Goal: Information Seeking & Learning: Learn about a topic

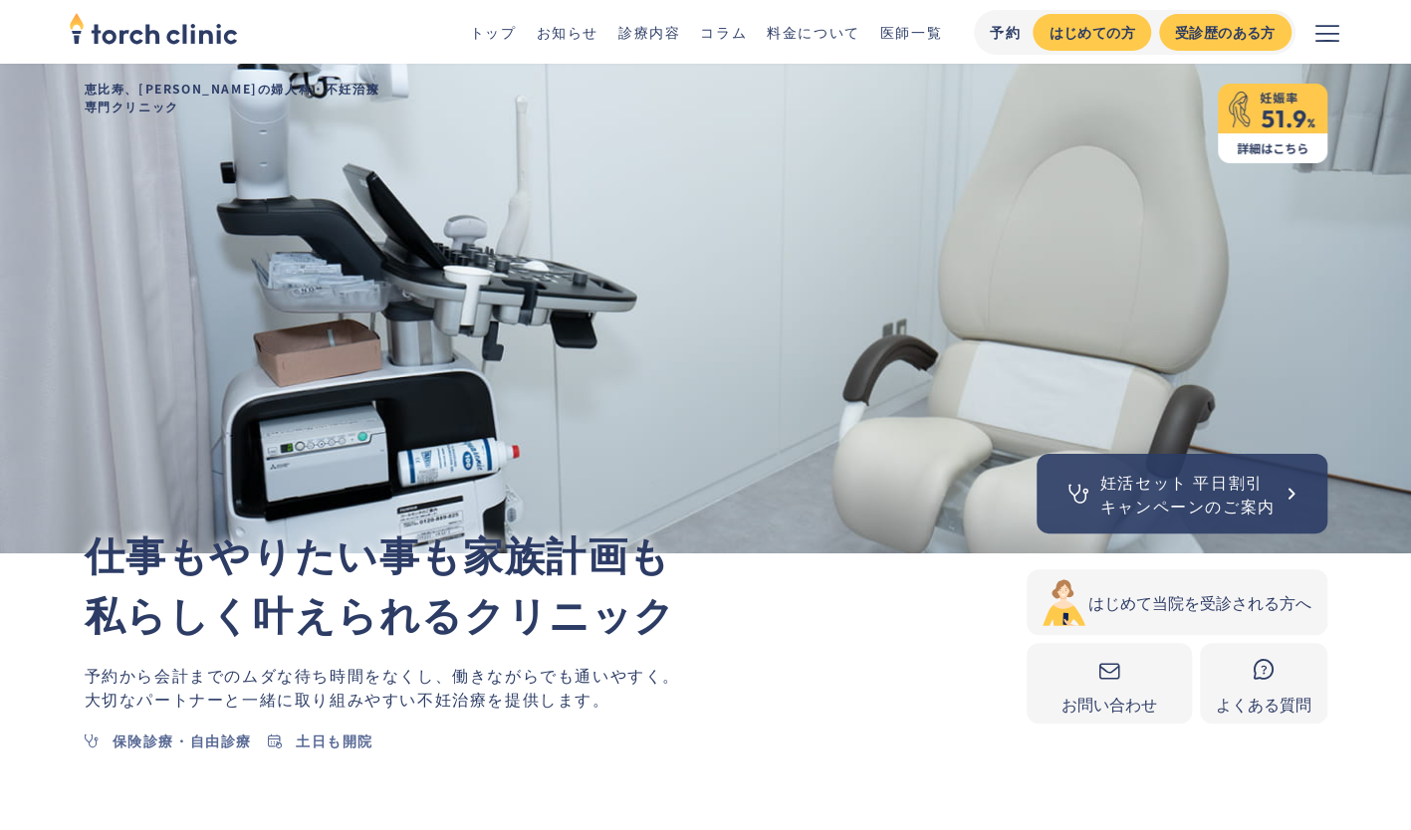
click at [661, 36] on link "診療内容" at bounding box center [649, 32] width 62 height 20
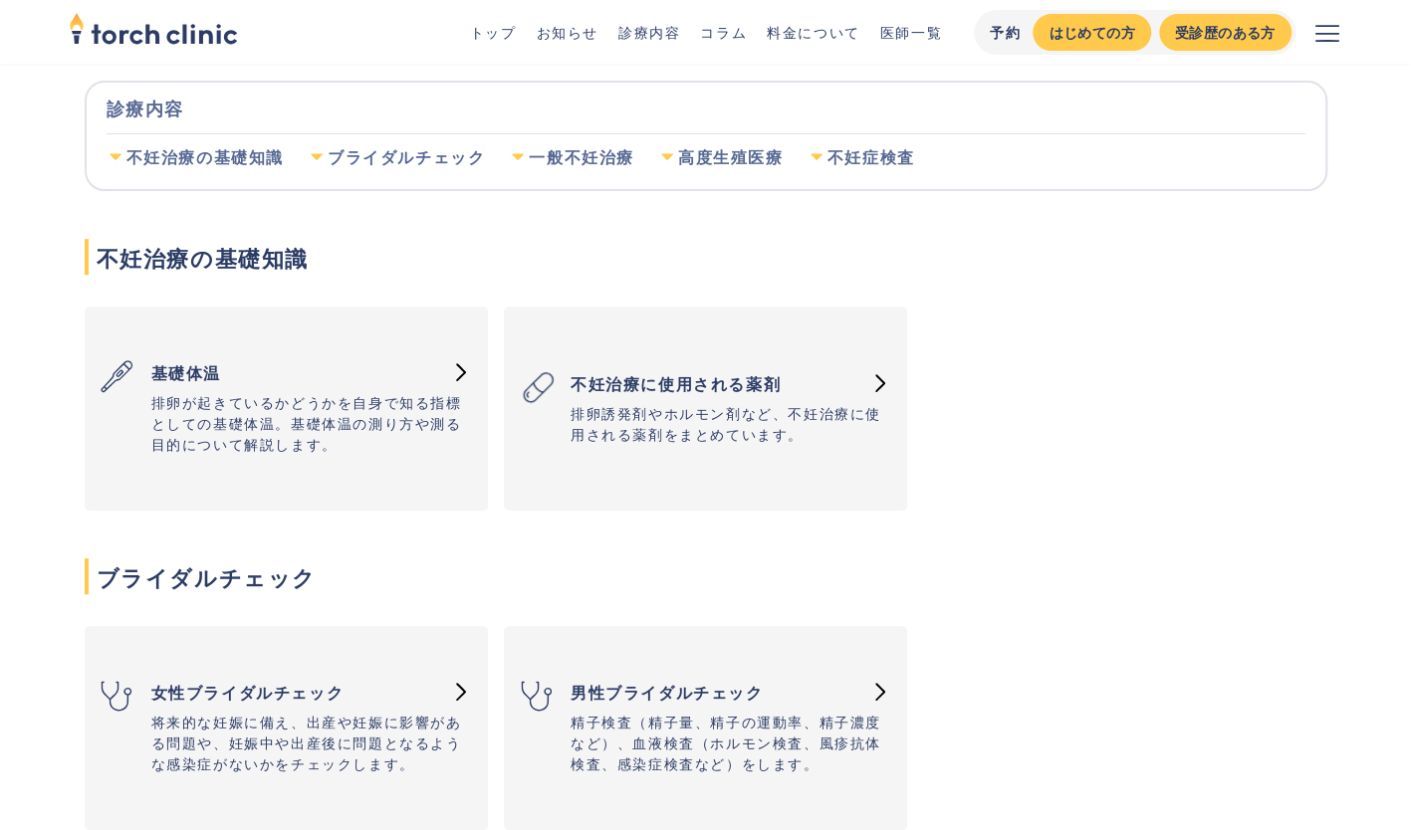
scroll to position [82, 0]
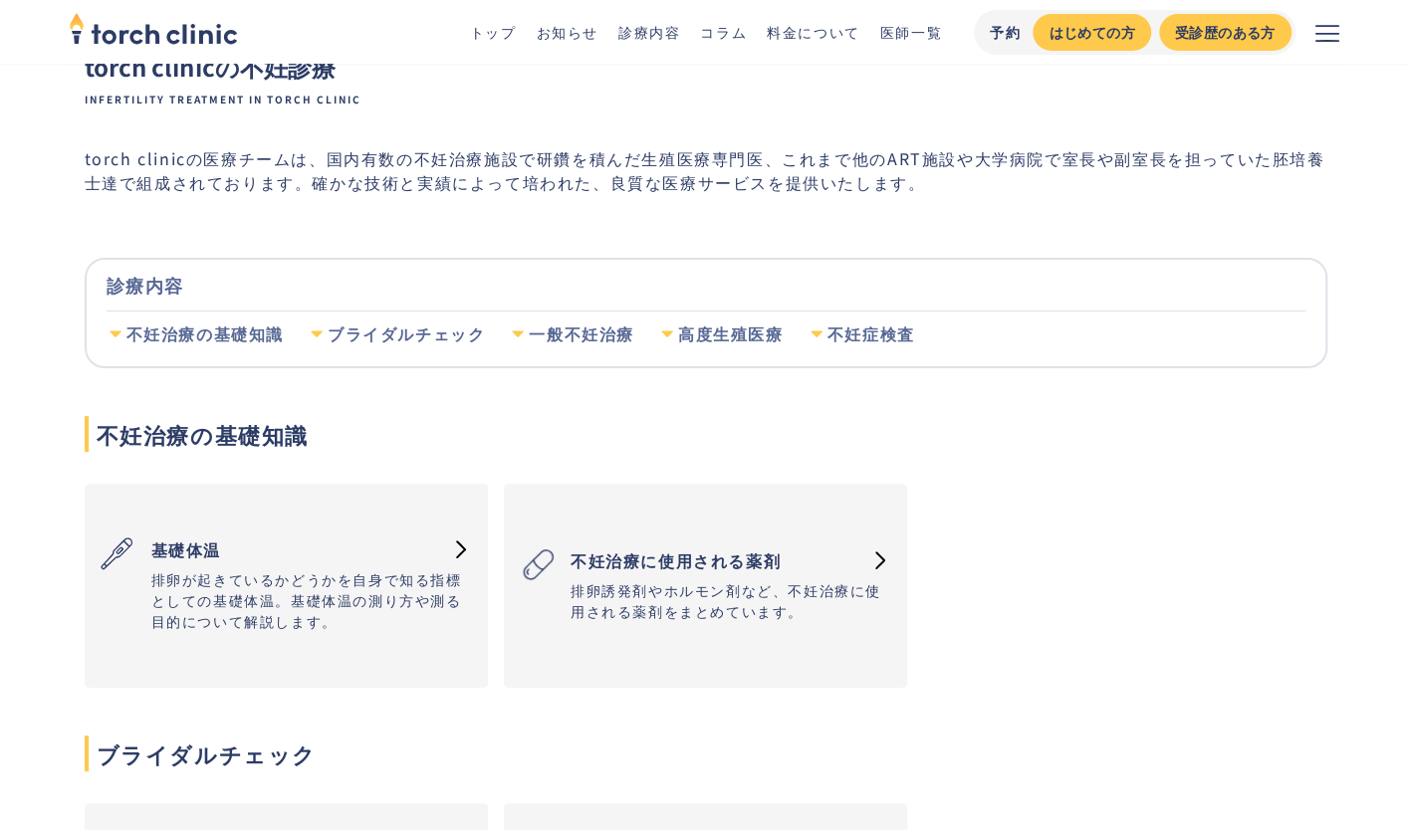
click at [531, 32] on ul "トップ お知らせ 診療内容 コラム 料金について 医師一覧" at bounding box center [696, 32] width 492 height 21
click at [1076, 34] on div "はじめての方" at bounding box center [1092, 32] width 86 height 21
click at [487, 37] on link "トップ" at bounding box center [493, 32] width 47 height 20
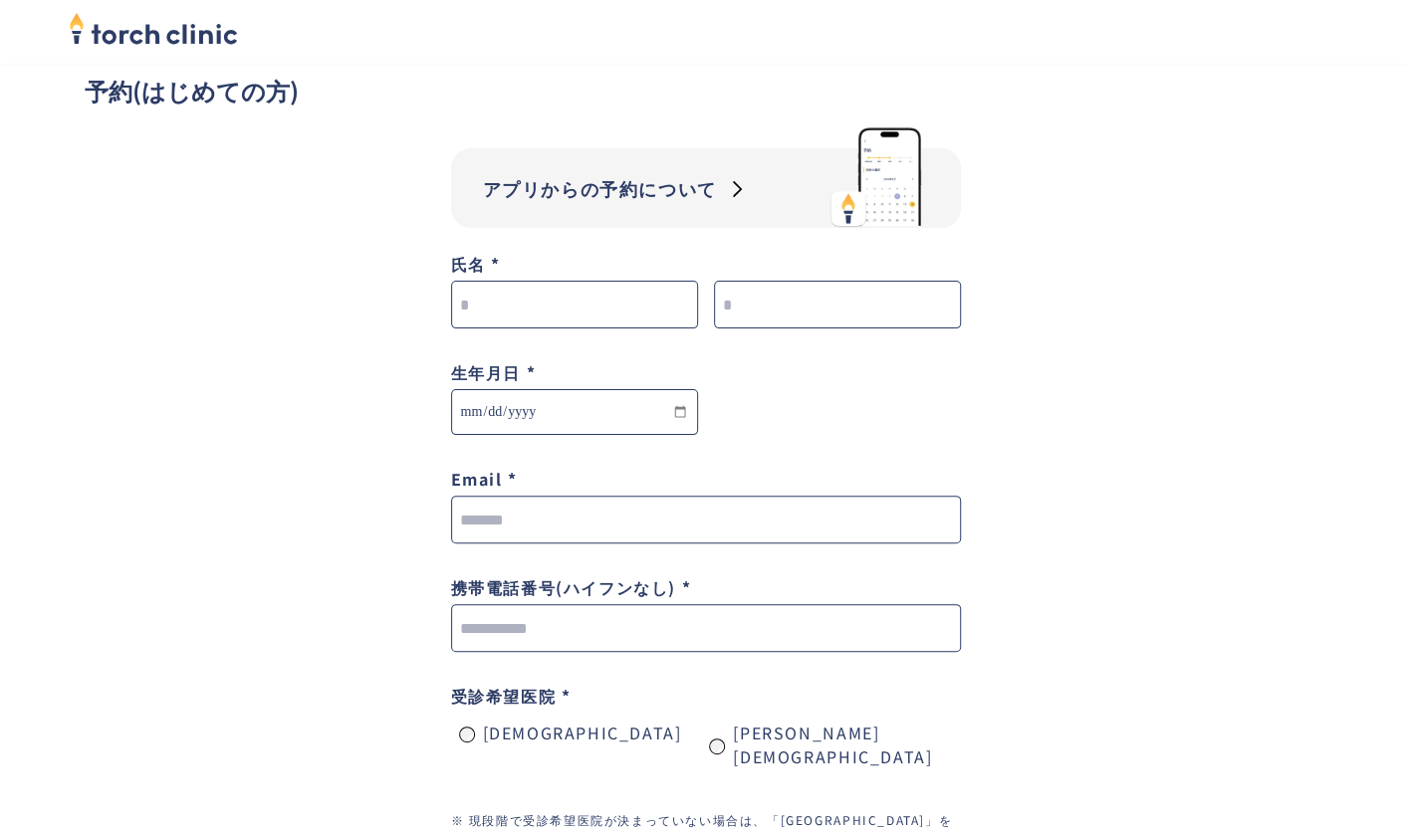
scroll to position [60, 0]
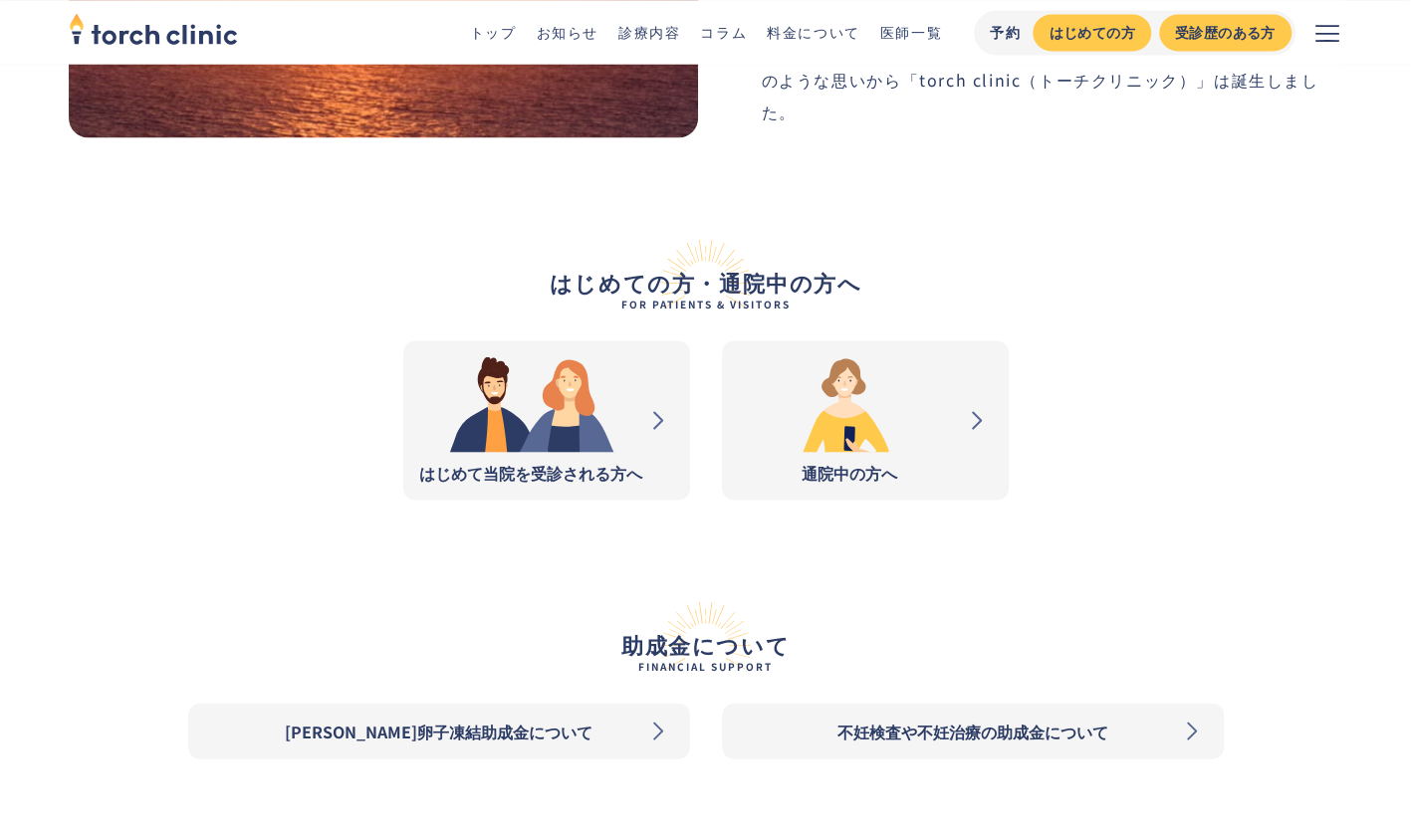
scroll to position [1977, 0]
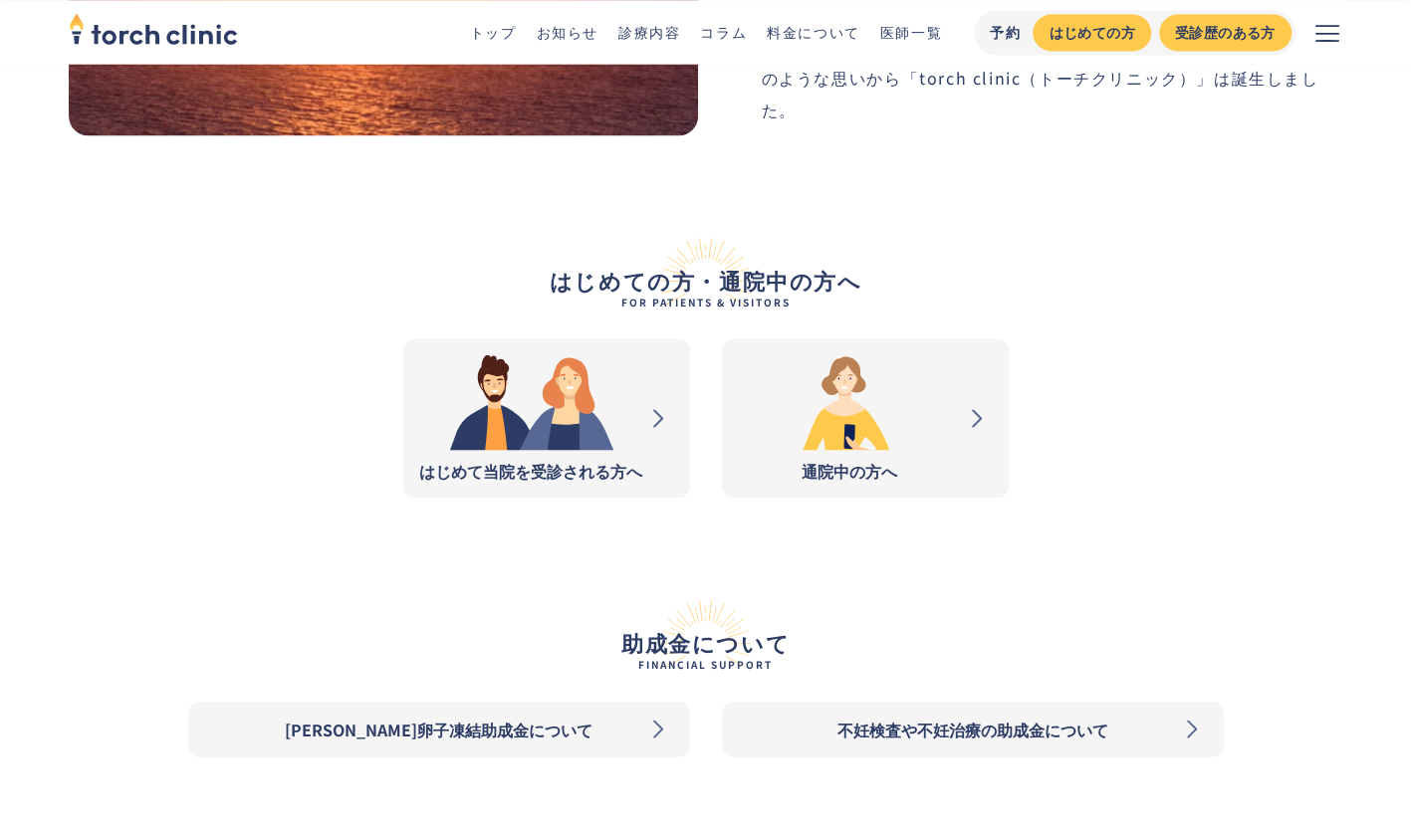
click at [574, 456] on link "はじめて当院を受診される方へ" at bounding box center [546, 418] width 287 height 159
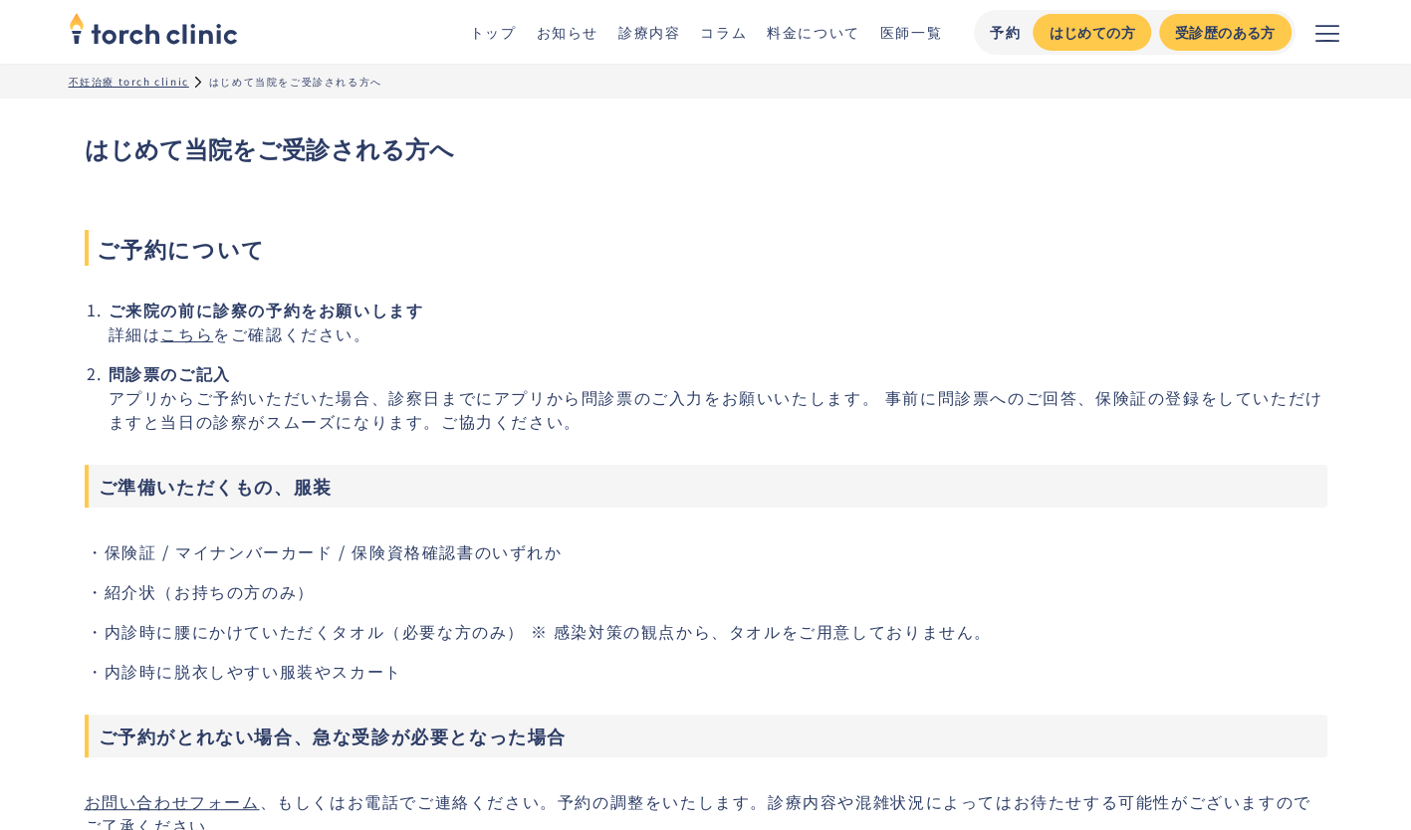
click at [895, 36] on link "医師一覧" at bounding box center [911, 32] width 62 height 20
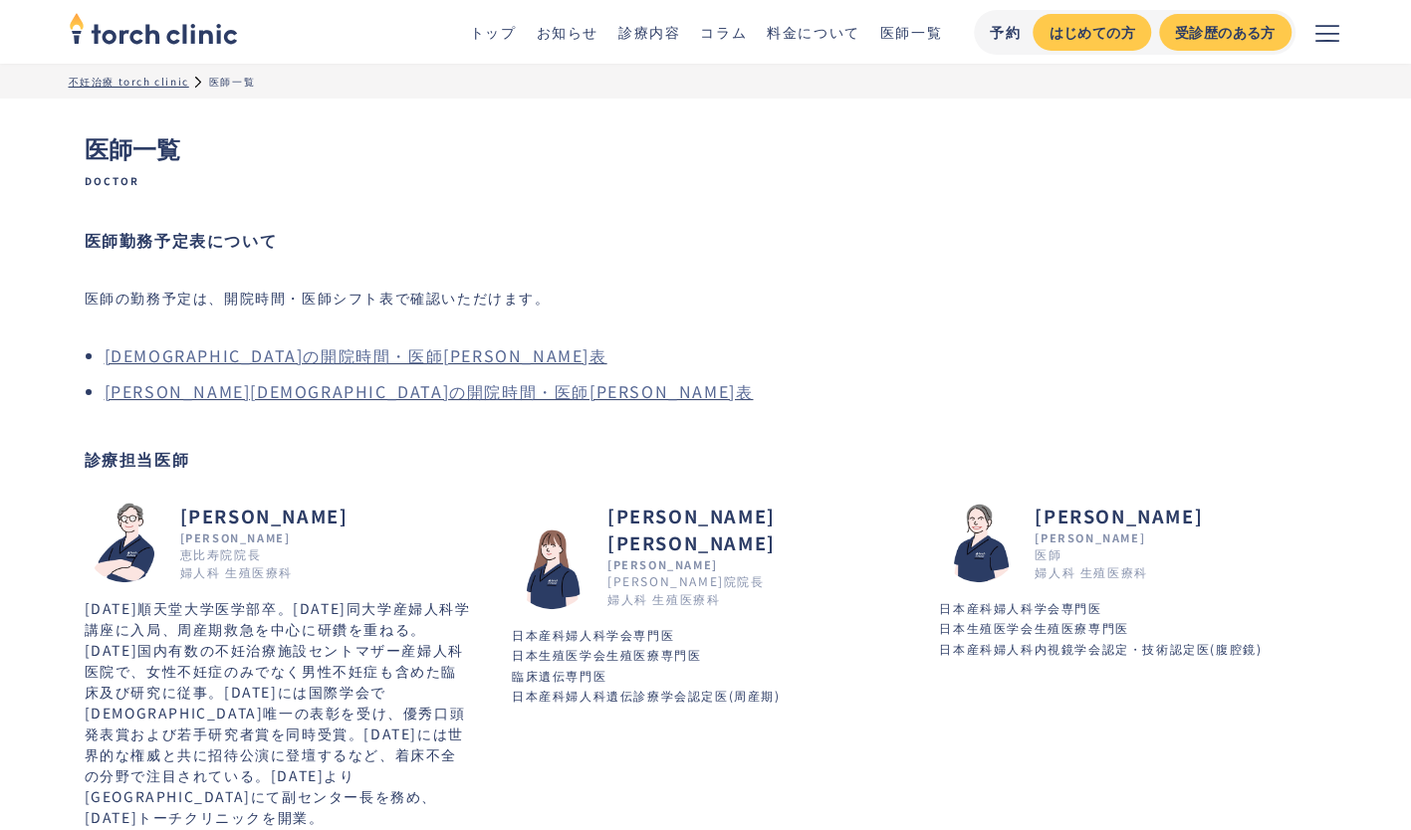
click at [138, 23] on img "home" at bounding box center [153, 28] width 169 height 44
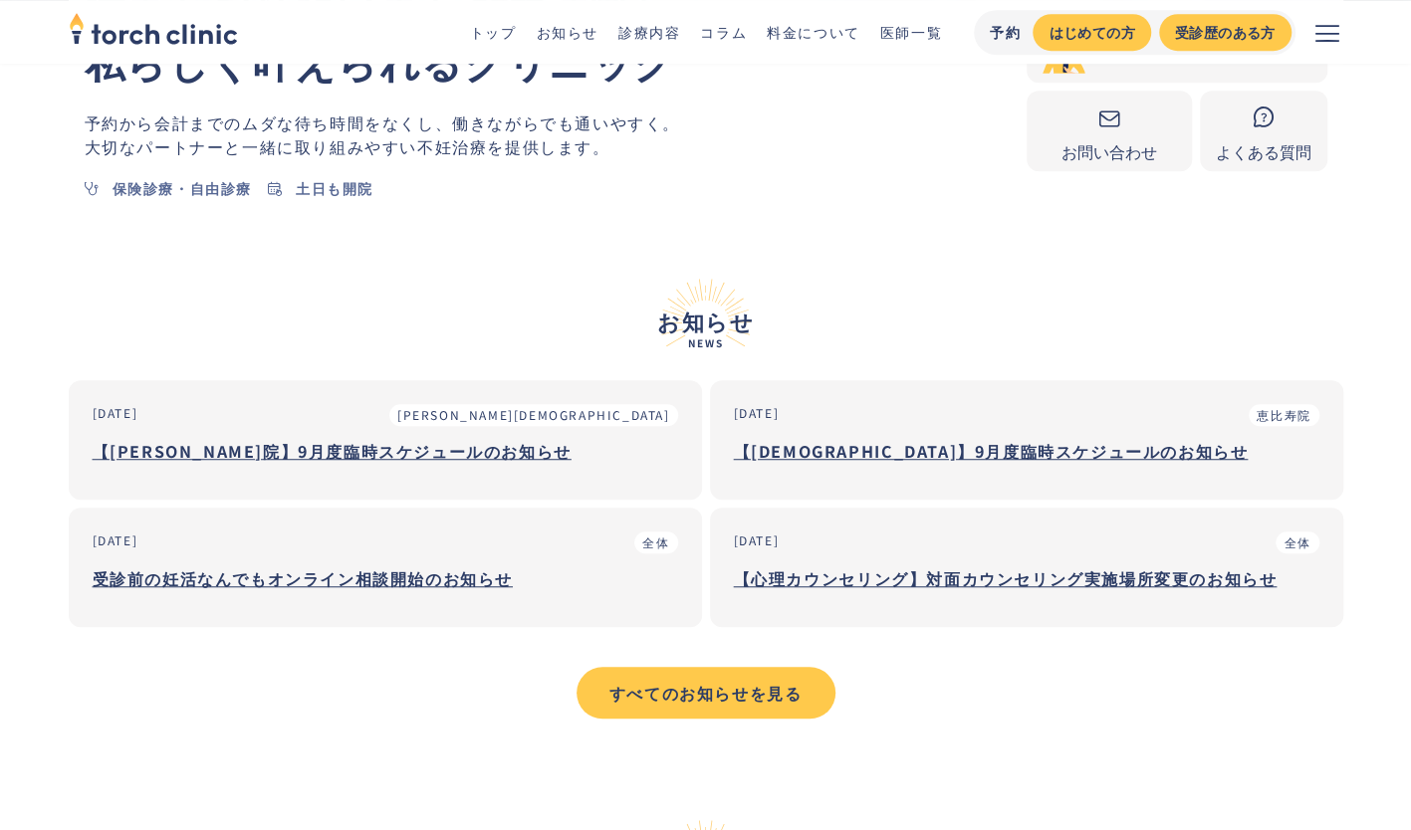
scroll to position [399, 0]
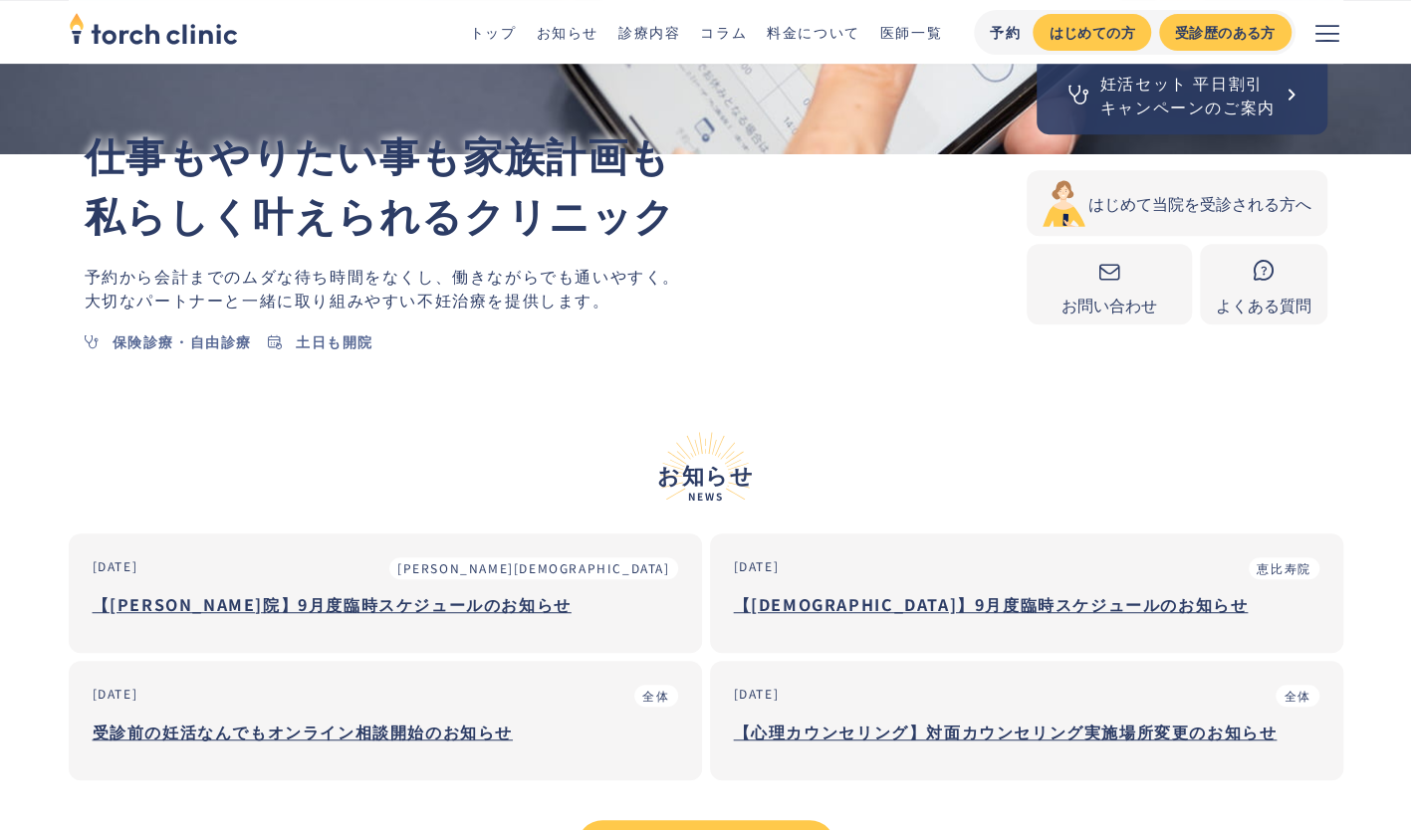
click at [666, 26] on link "診療内容" at bounding box center [649, 32] width 62 height 20
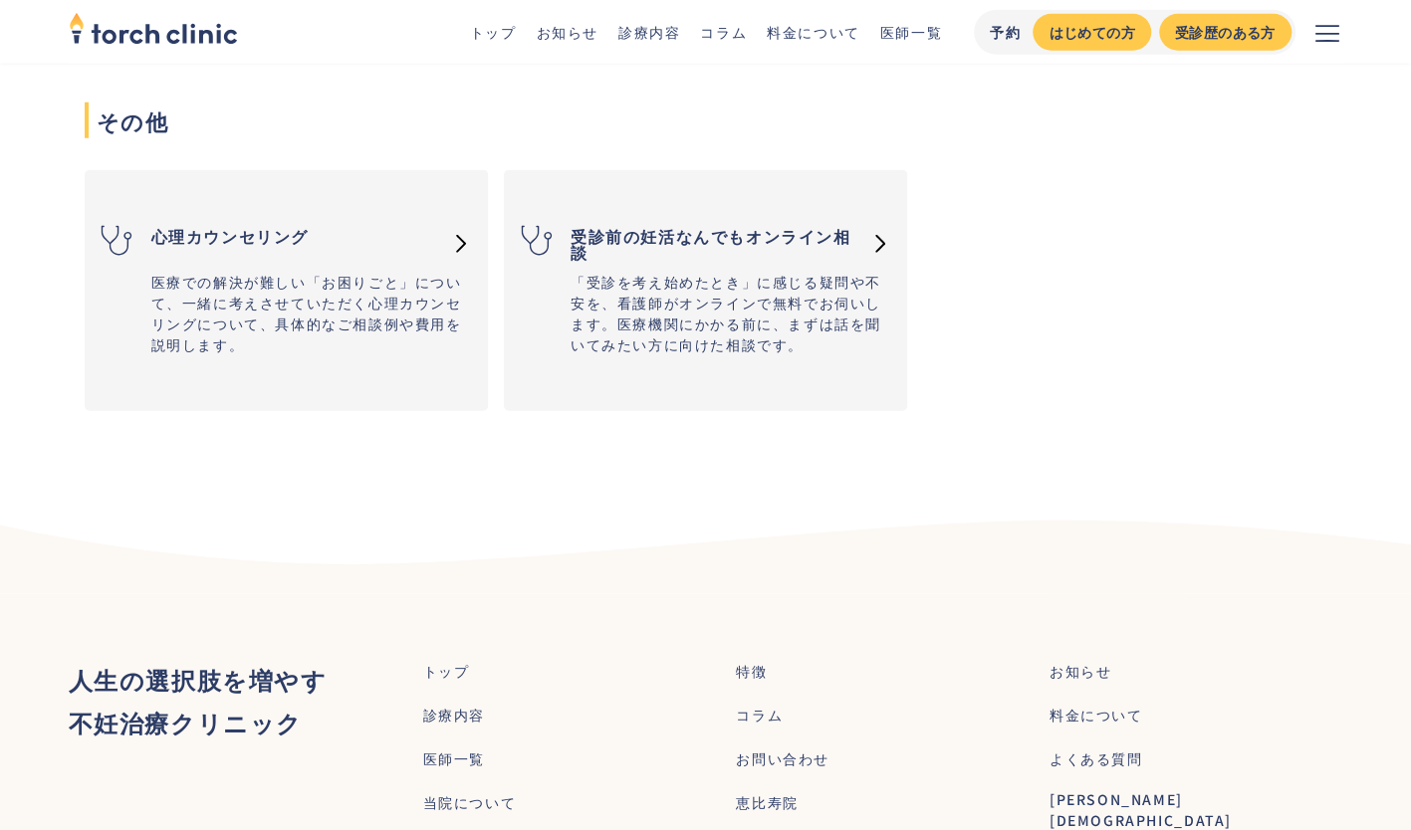
scroll to position [3036, 0]
